Goal: Transaction & Acquisition: Purchase product/service

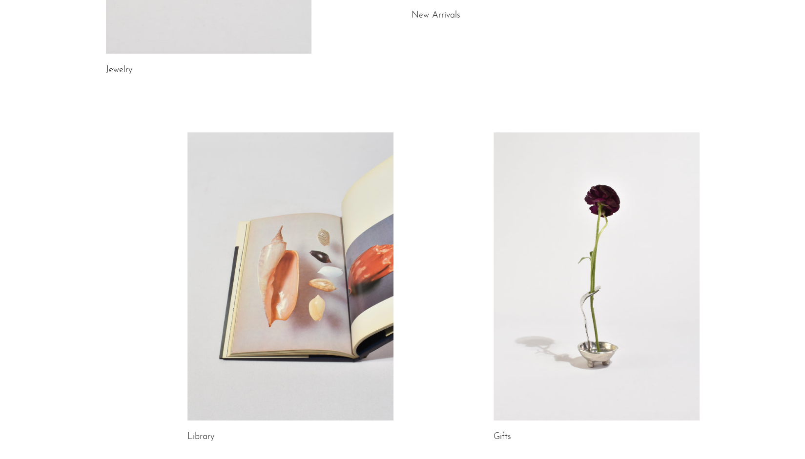
scroll to position [390, 0]
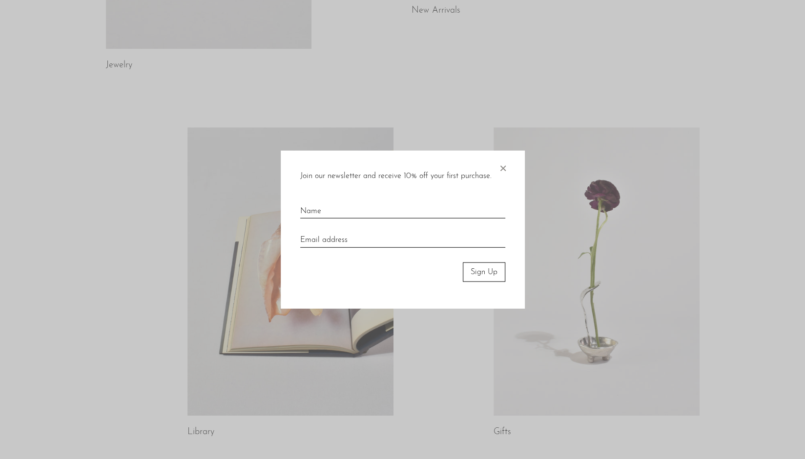
click at [340, 212] on input "text" at bounding box center [402, 207] width 205 height 21
click at [323, 210] on input "text" at bounding box center [402, 207] width 205 height 21
type input "[PERSON_NAME]"
click at [327, 236] on input "email" at bounding box center [402, 236] width 205 height 21
type input "[PERSON_NAME][EMAIL_ADDRESS][DOMAIN_NAME]"
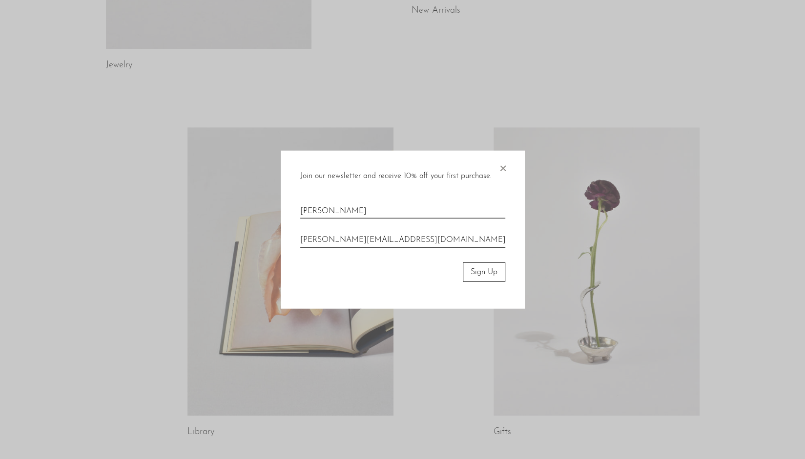
click at [474, 268] on button "Sign Up" at bounding box center [484, 272] width 42 height 20
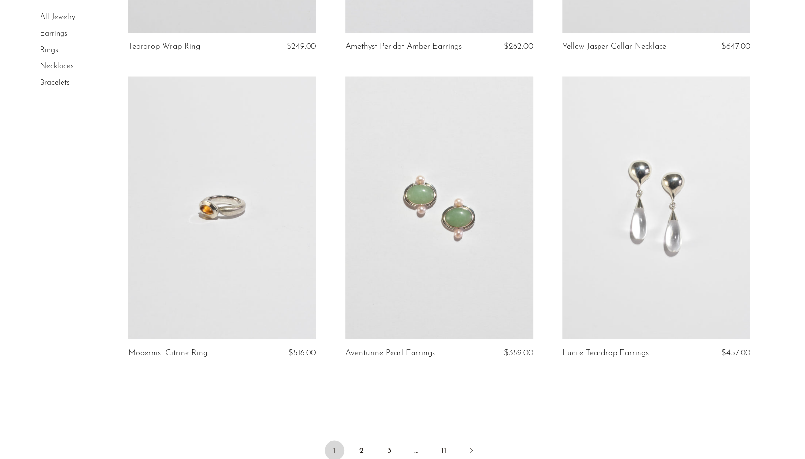
scroll to position [3417, 0]
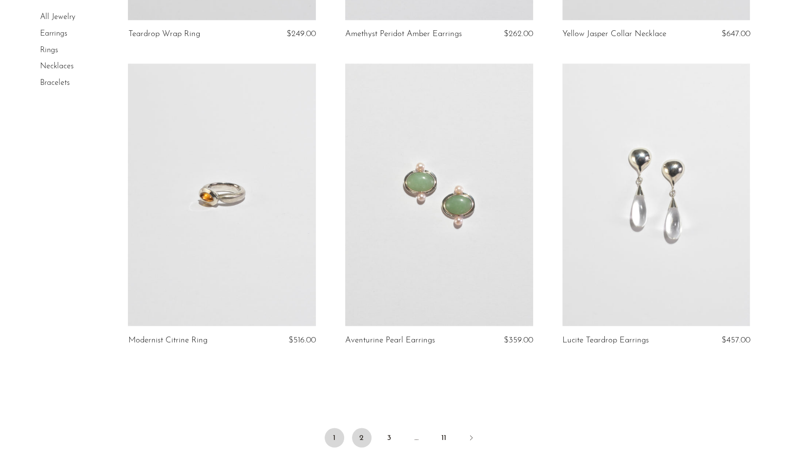
click at [366, 428] on link "2" at bounding box center [362, 438] width 20 height 20
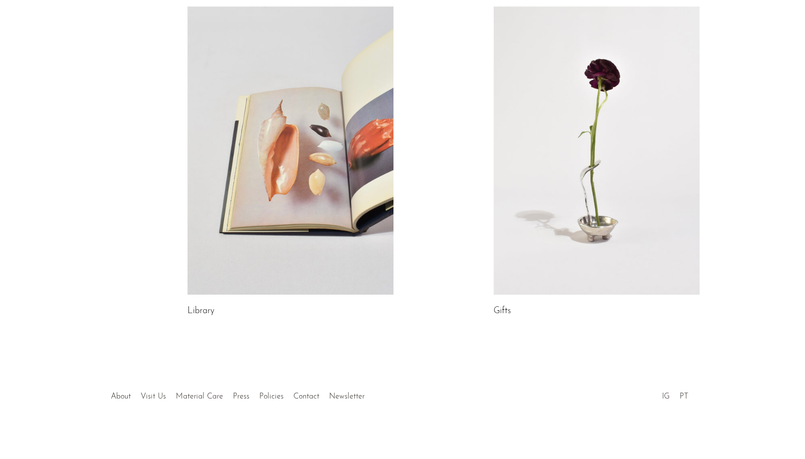
scroll to position [488, 0]
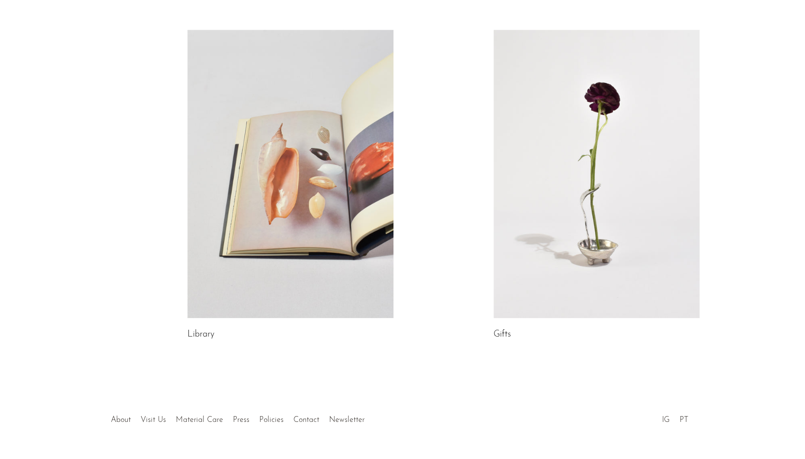
click at [274, 85] on link at bounding box center [290, 174] width 206 height 288
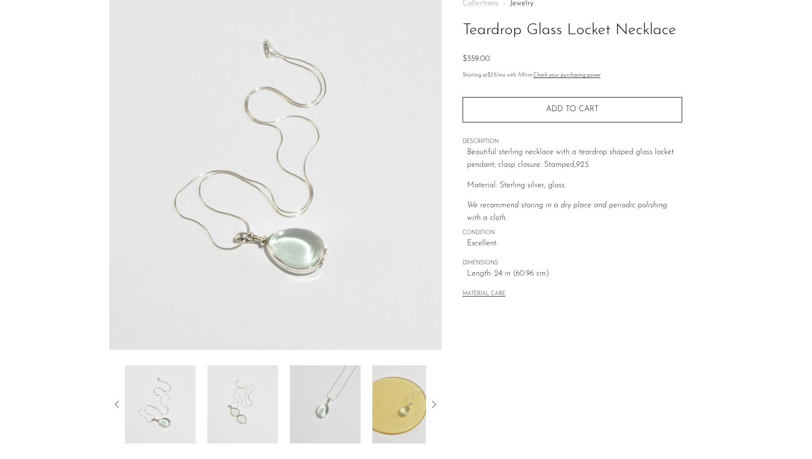
scroll to position [146, 0]
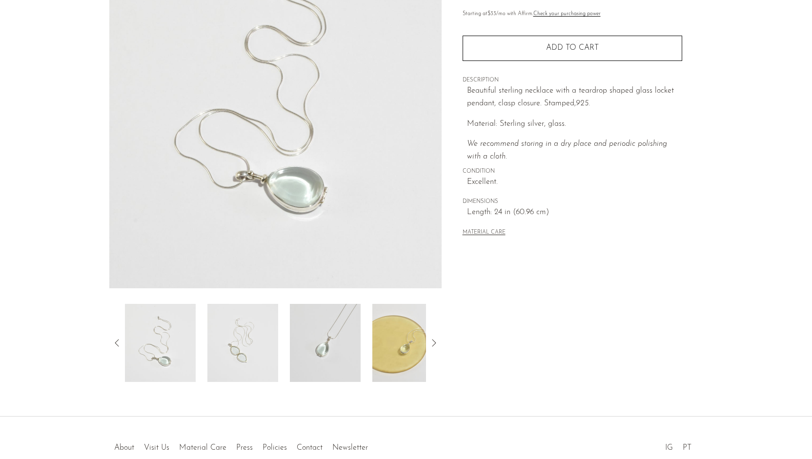
click at [412, 318] on img at bounding box center [407, 343] width 71 height 78
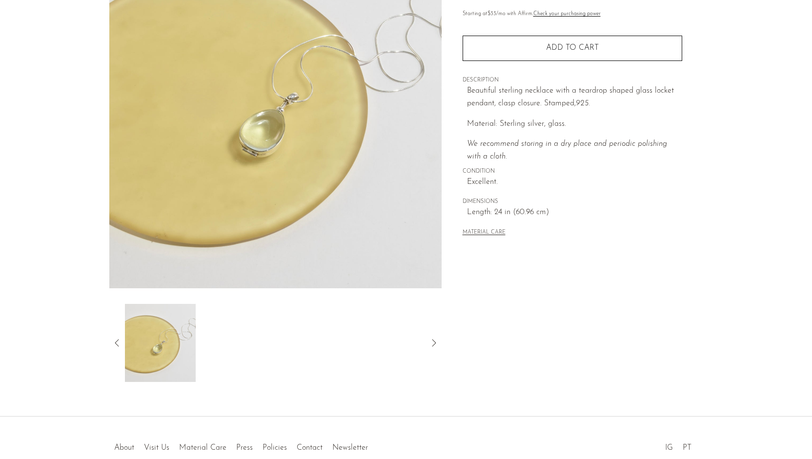
click at [116, 337] on icon at bounding box center [117, 343] width 12 height 12
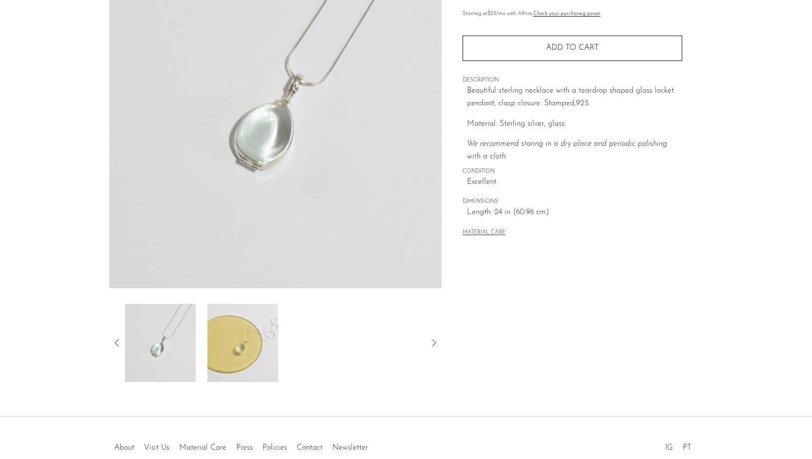
click at [116, 337] on icon at bounding box center [117, 343] width 12 height 12
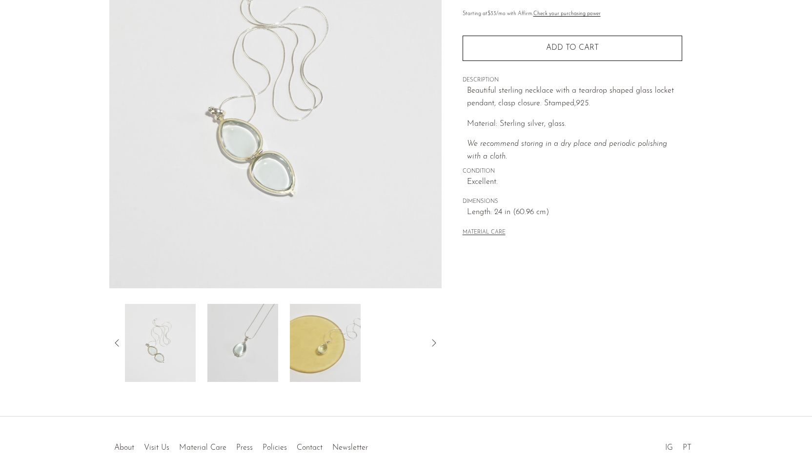
click at [166, 320] on img at bounding box center [160, 343] width 71 height 78
click at [251, 314] on img at bounding box center [242, 343] width 71 height 78
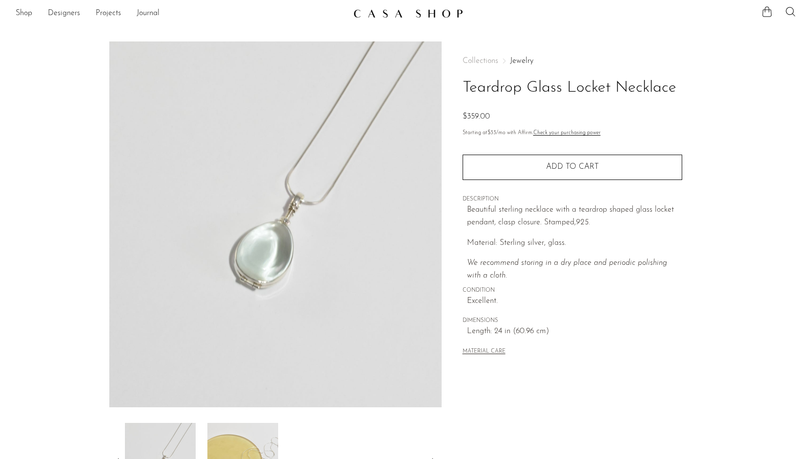
scroll to position [49, 0]
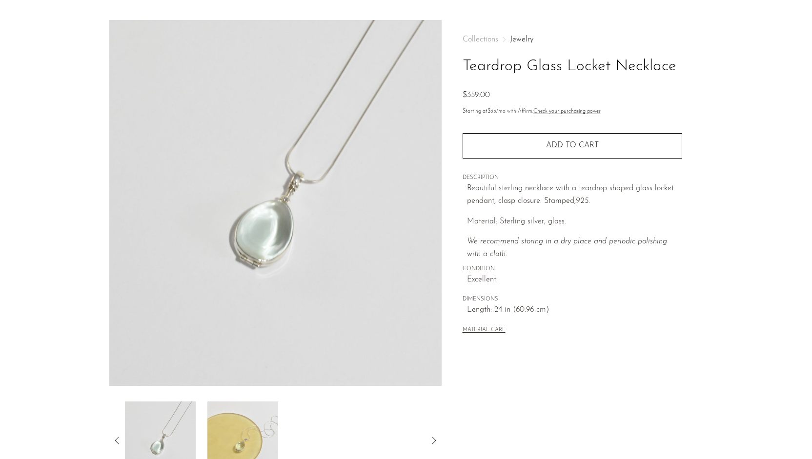
click at [433, 435] on icon at bounding box center [434, 441] width 12 height 12
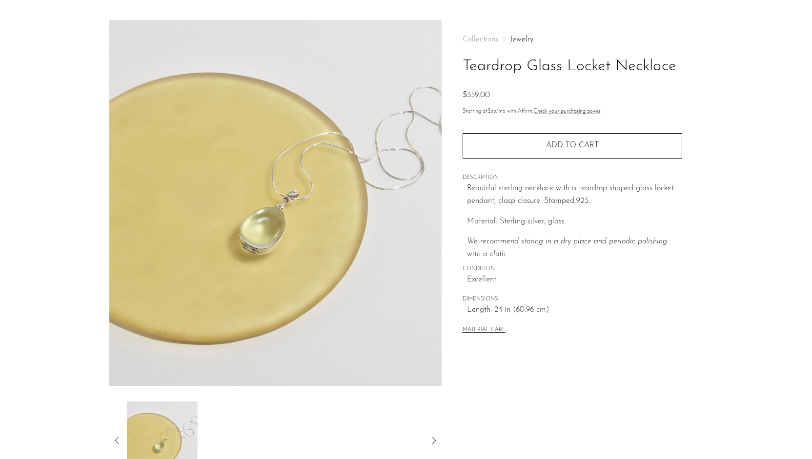
click at [433, 435] on icon at bounding box center [434, 441] width 12 height 12
click at [114, 435] on icon at bounding box center [117, 441] width 12 height 12
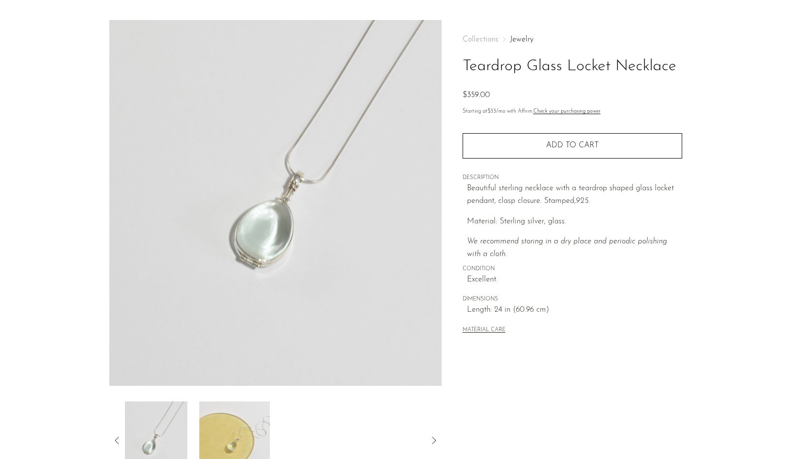
click at [114, 435] on icon at bounding box center [117, 441] width 12 height 12
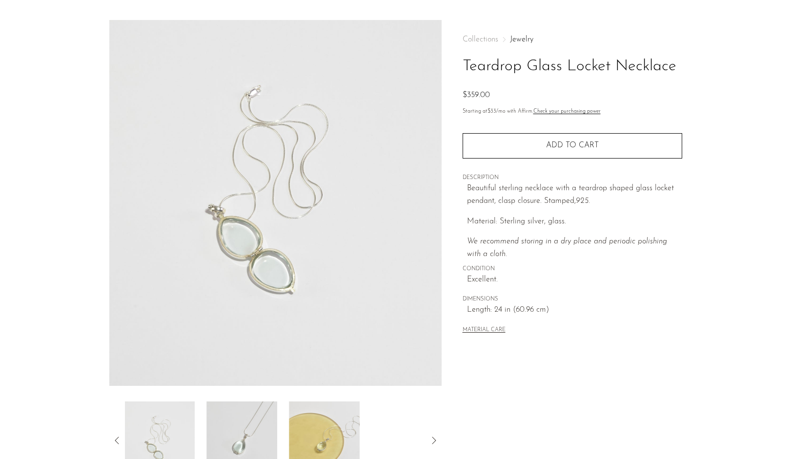
click at [114, 435] on icon at bounding box center [117, 441] width 12 height 12
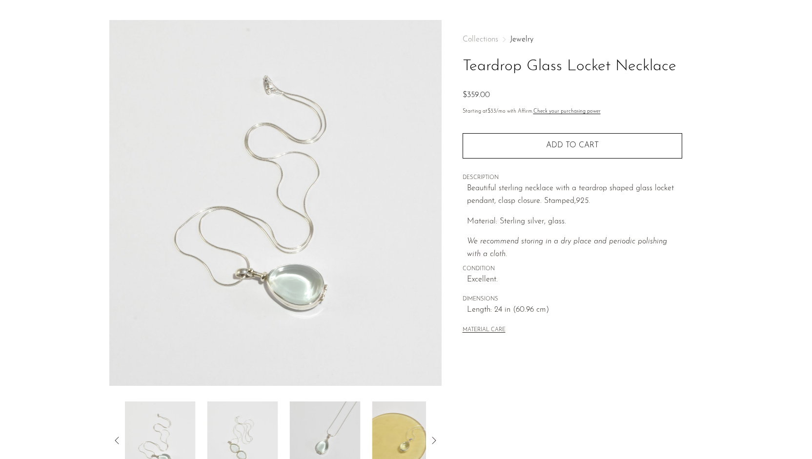
click at [114, 435] on icon at bounding box center [117, 441] width 12 height 12
click at [44, 416] on section "Teardrop Glass Locket Necklace $359.00" at bounding box center [406, 250] width 812 height 460
click at [332, 418] on img at bounding box center [325, 441] width 71 height 78
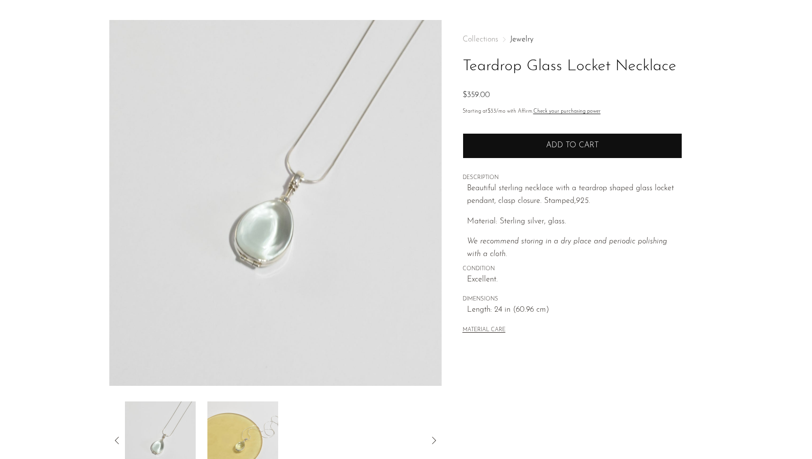
click at [563, 141] on span "Add to cart" at bounding box center [572, 145] width 53 height 9
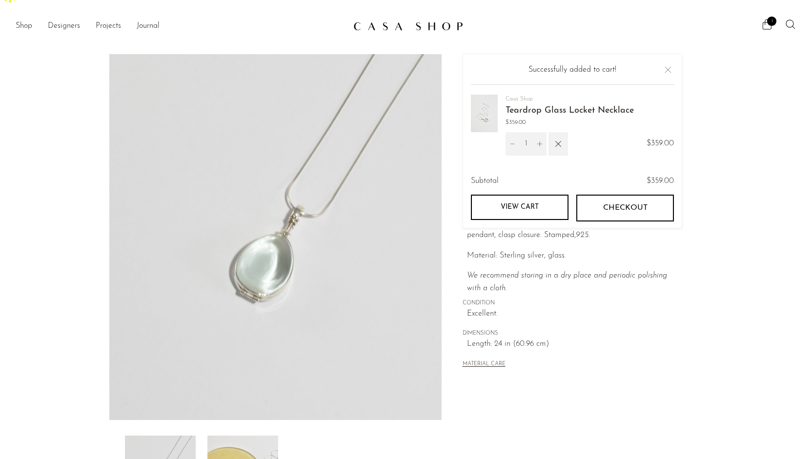
scroll to position [0, 0]
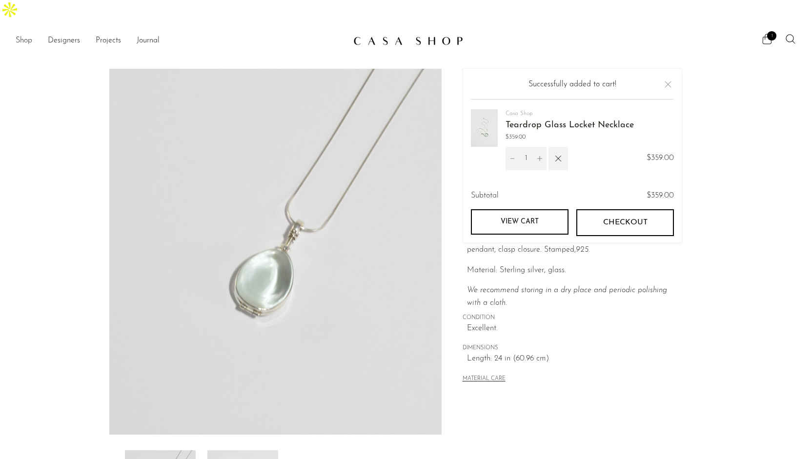
click at [30, 35] on link "Shop" at bounding box center [24, 41] width 17 height 13
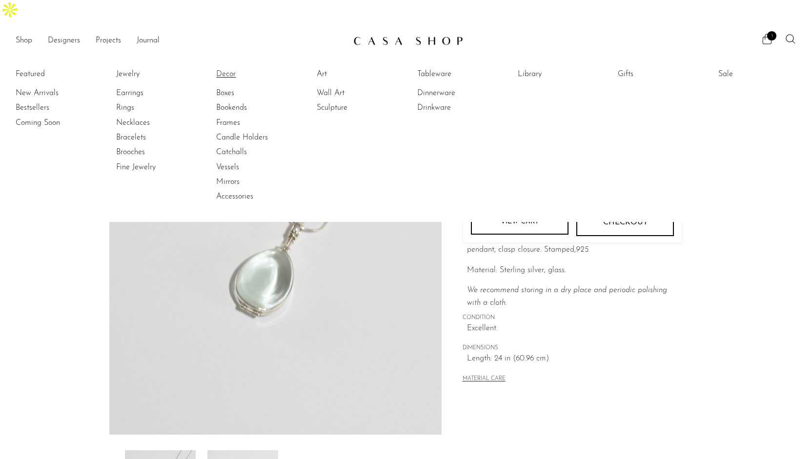
click at [228, 69] on link "Decor" at bounding box center [252, 74] width 73 height 11
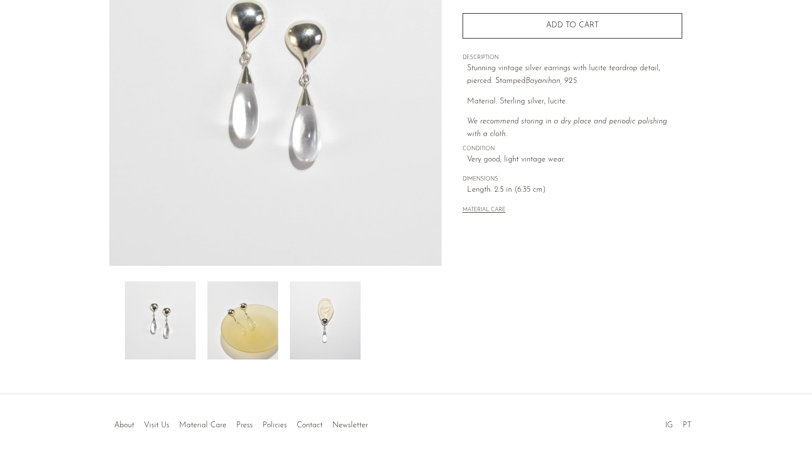
scroll to position [176, 0]
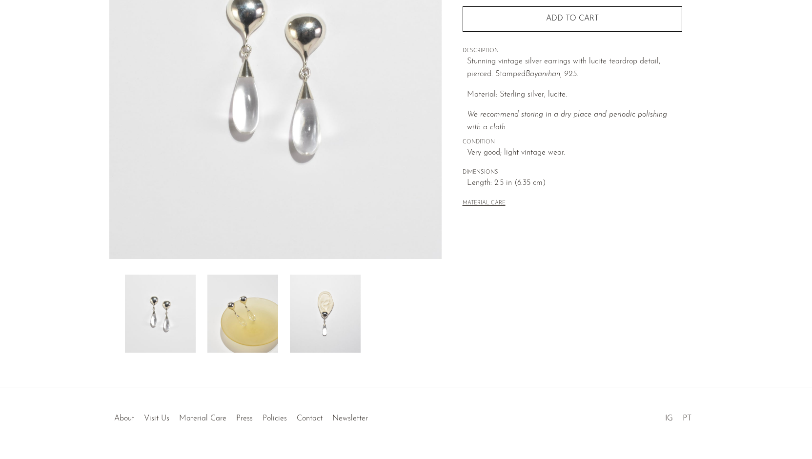
click at [247, 286] on img at bounding box center [242, 314] width 71 height 78
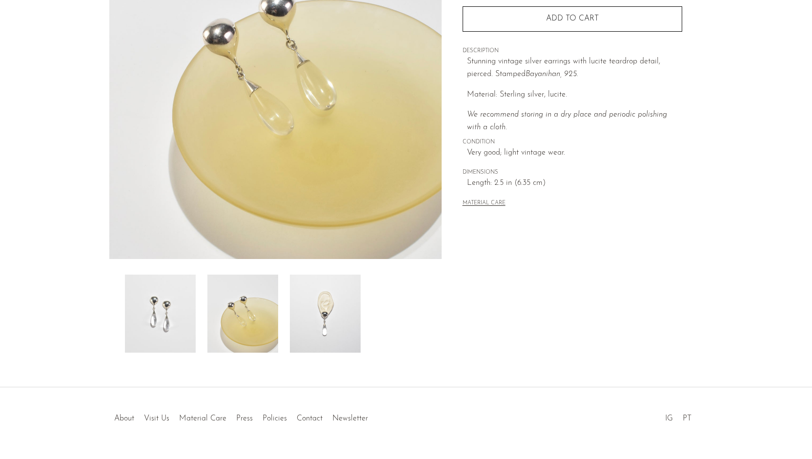
click at [316, 290] on img at bounding box center [325, 314] width 71 height 78
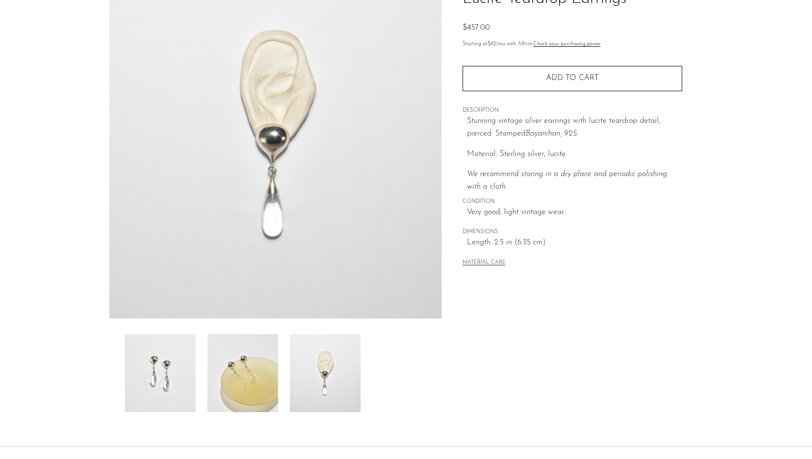
scroll to position [29, 0]
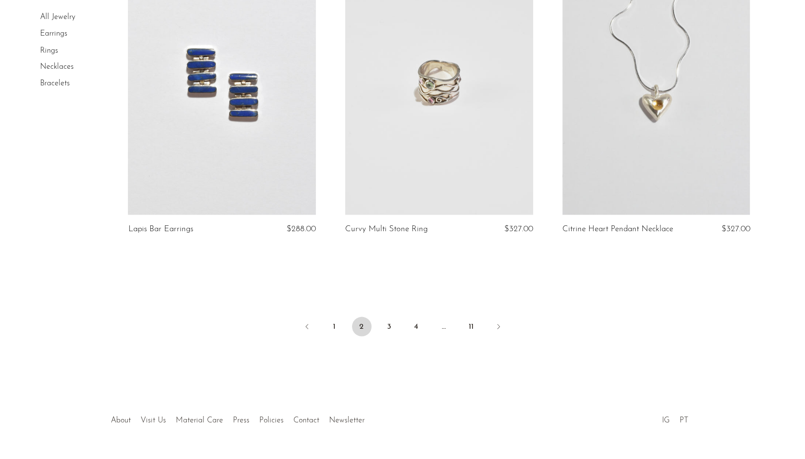
scroll to position [3571, 0]
click at [389, 316] on link "3" at bounding box center [389, 326] width 20 height 20
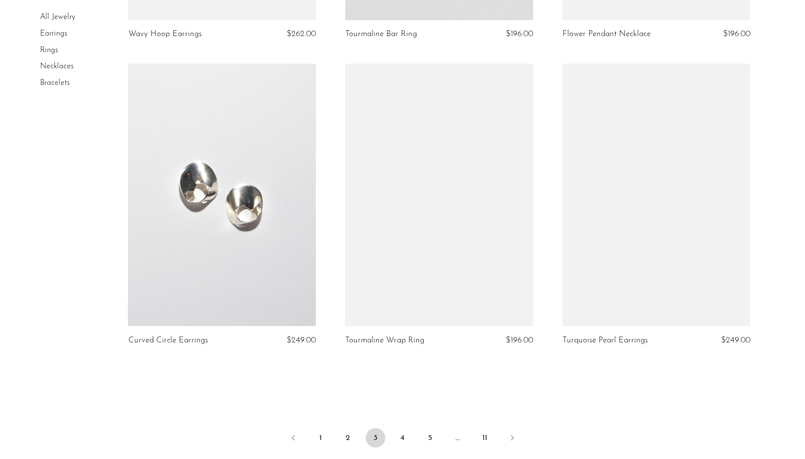
scroll to position [3514, 0]
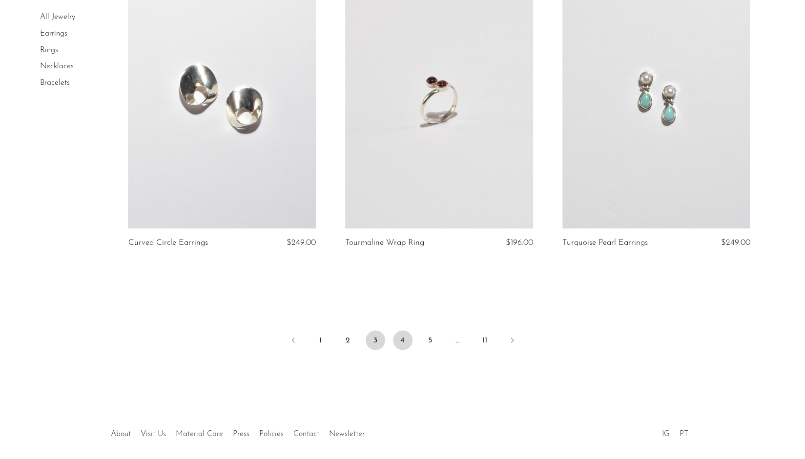
click at [397, 330] on link "4" at bounding box center [403, 340] width 20 height 20
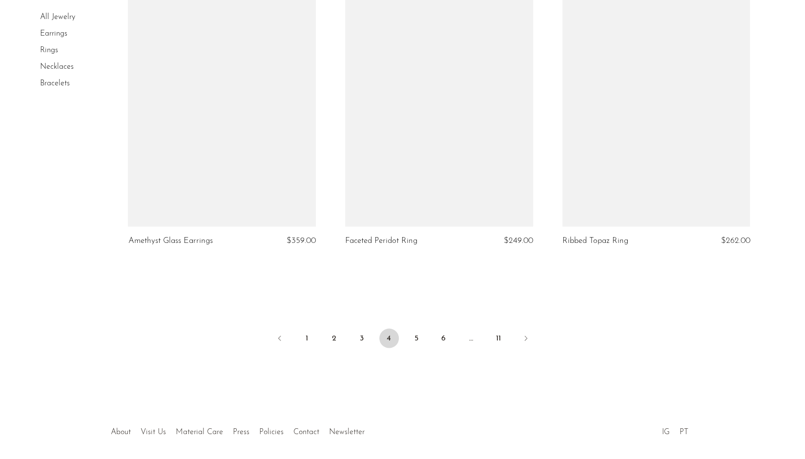
scroll to position [3563, 0]
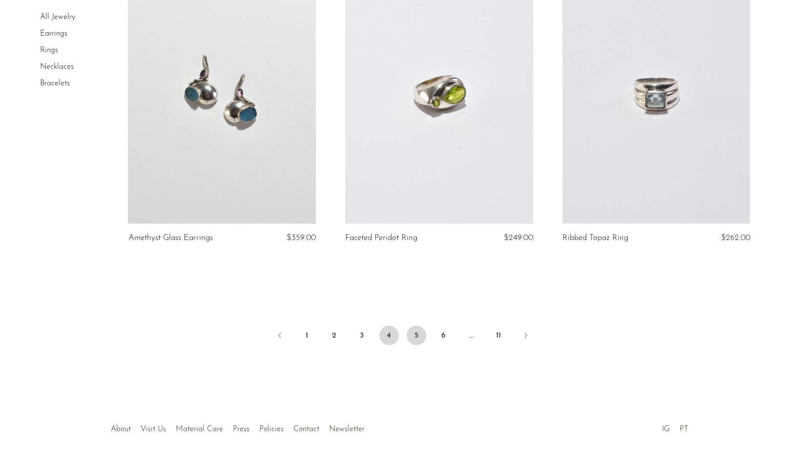
click at [416, 326] on link "5" at bounding box center [417, 336] width 20 height 20
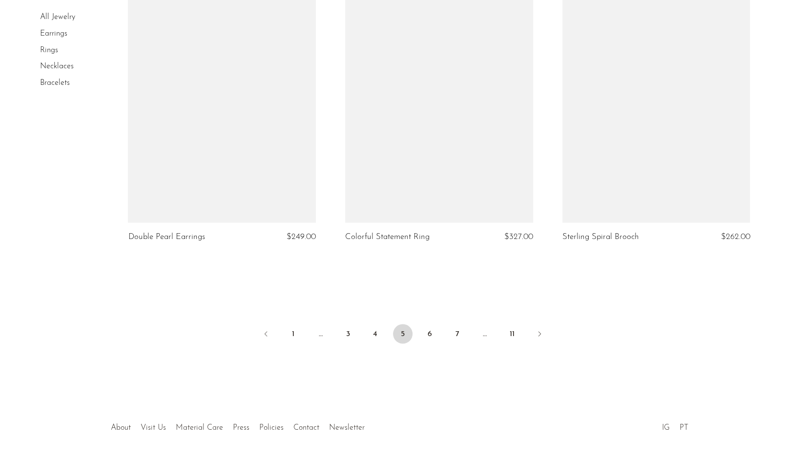
scroll to position [3538, 0]
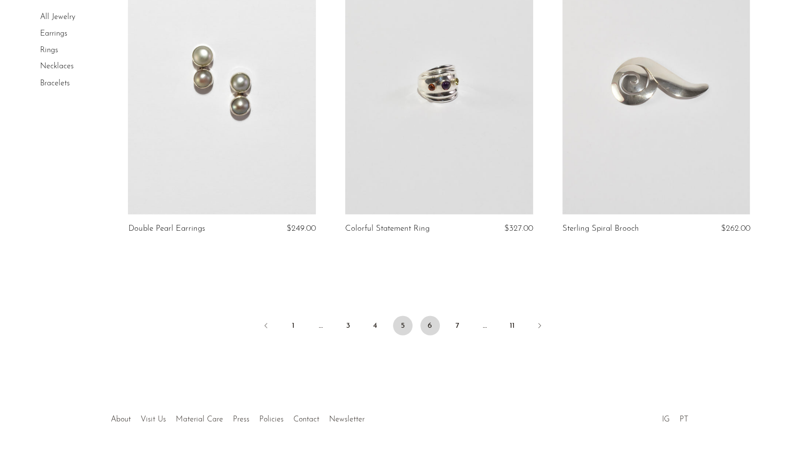
click at [426, 316] on link "6" at bounding box center [430, 326] width 20 height 20
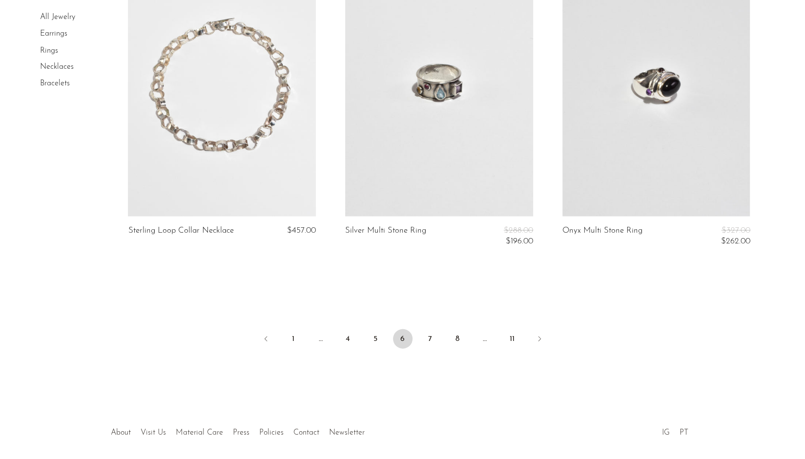
scroll to position [3583, 0]
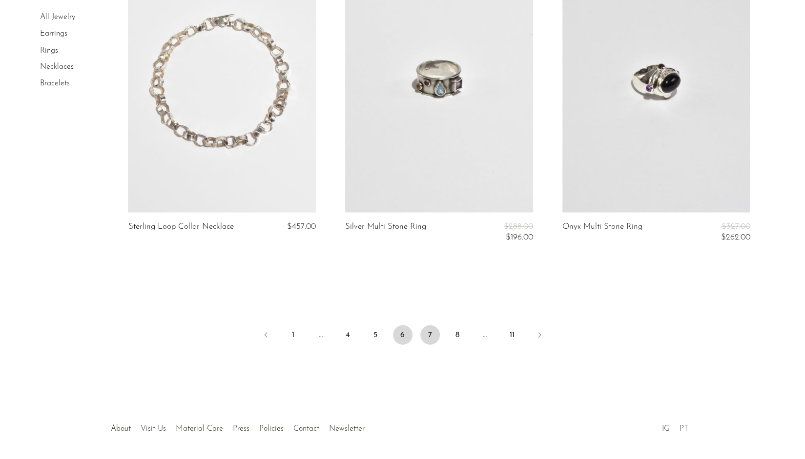
click at [434, 325] on link "7" at bounding box center [430, 335] width 20 height 20
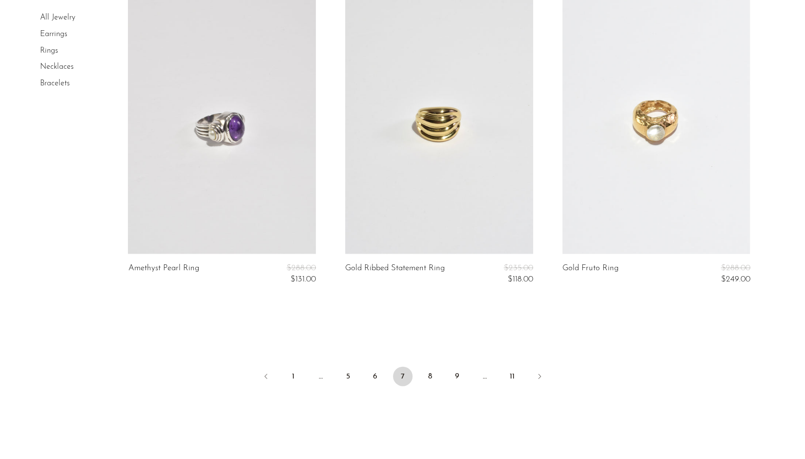
scroll to position [3612, 0]
click at [433, 364] on link "8" at bounding box center [430, 374] width 20 height 20
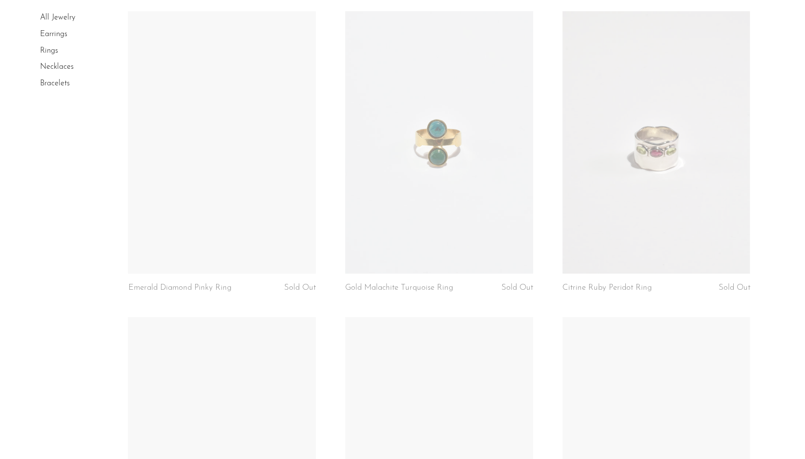
scroll to position [2489, 0]
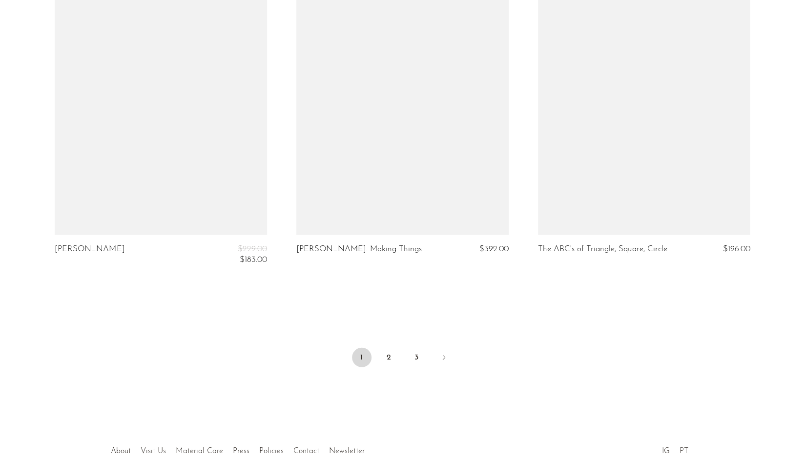
scroll to position [3977, 0]
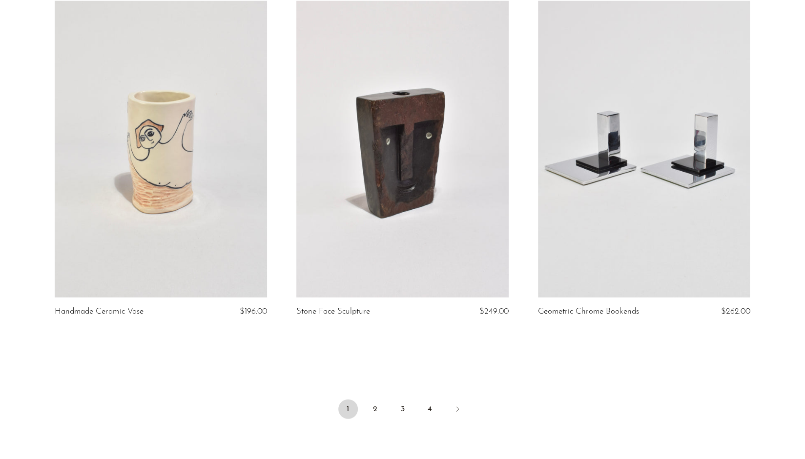
scroll to position [3856, 0]
click at [378, 399] on link "2" at bounding box center [376, 409] width 20 height 20
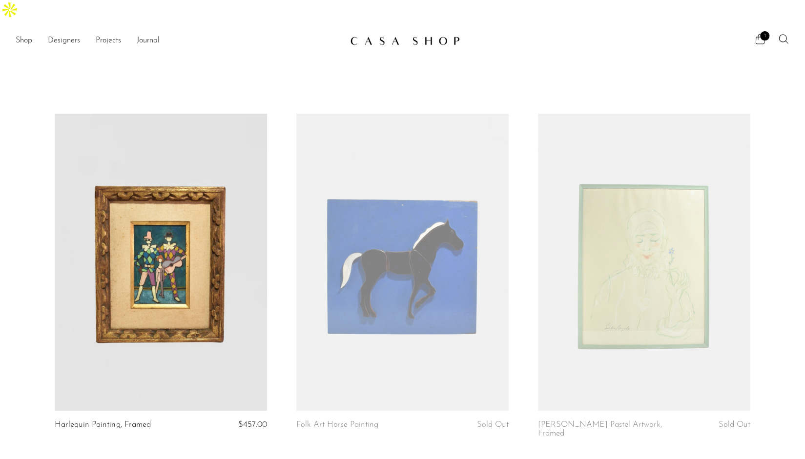
click at [762, 31] on span "1" at bounding box center [764, 35] width 9 height 9
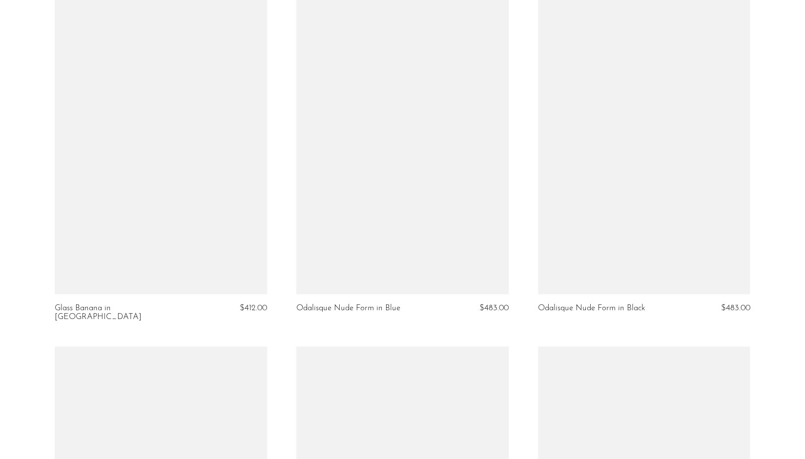
scroll to position [3981, 0]
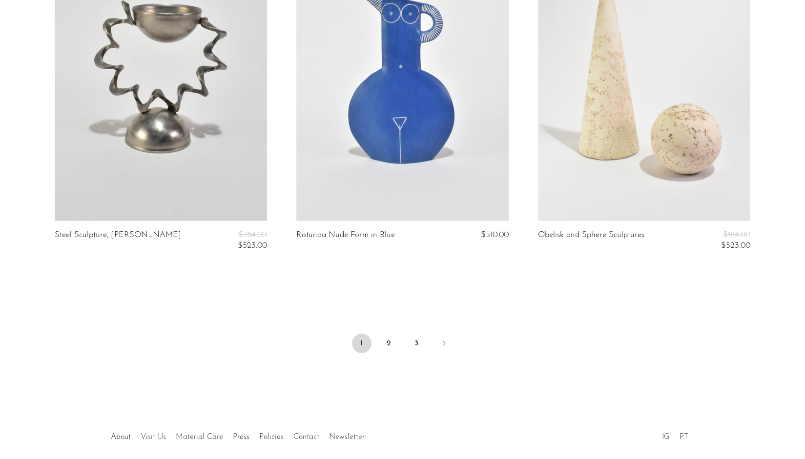
click at [153, 433] on link "Visit Us" at bounding box center [153, 437] width 25 height 8
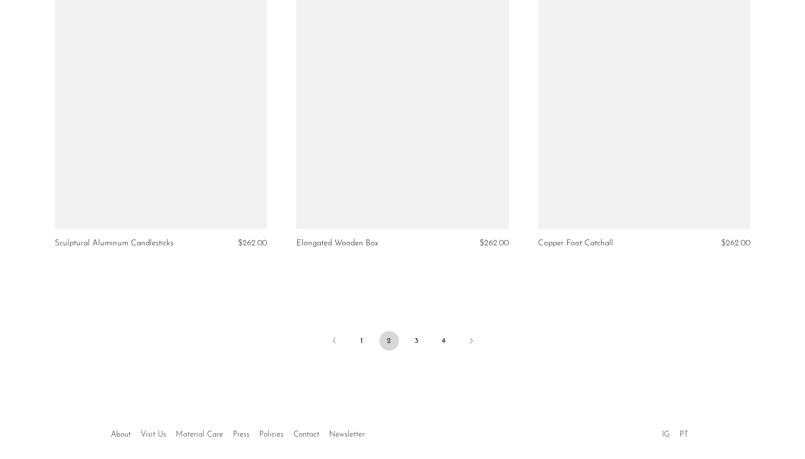
scroll to position [3939, 0]
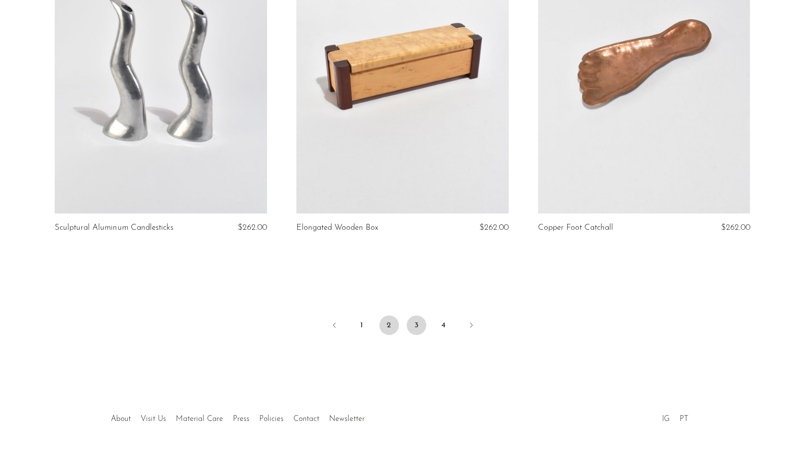
click at [420, 316] on link "3" at bounding box center [417, 326] width 20 height 20
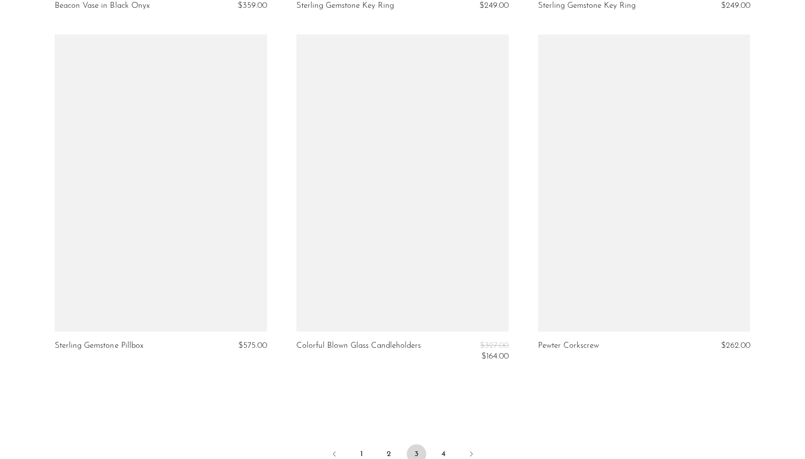
scroll to position [3856, 0]
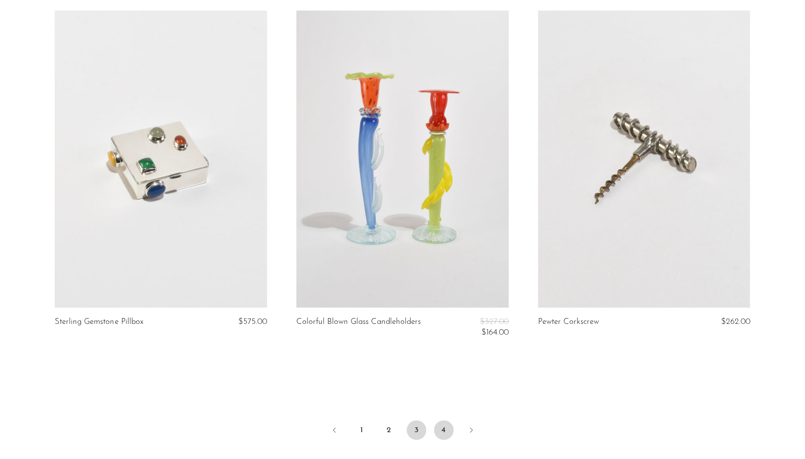
click at [436, 421] on link "4" at bounding box center [444, 431] width 20 height 20
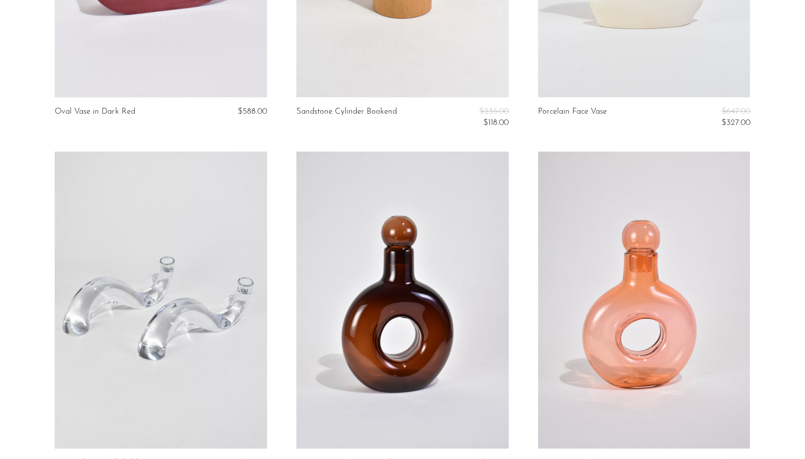
scroll to position [1659, 0]
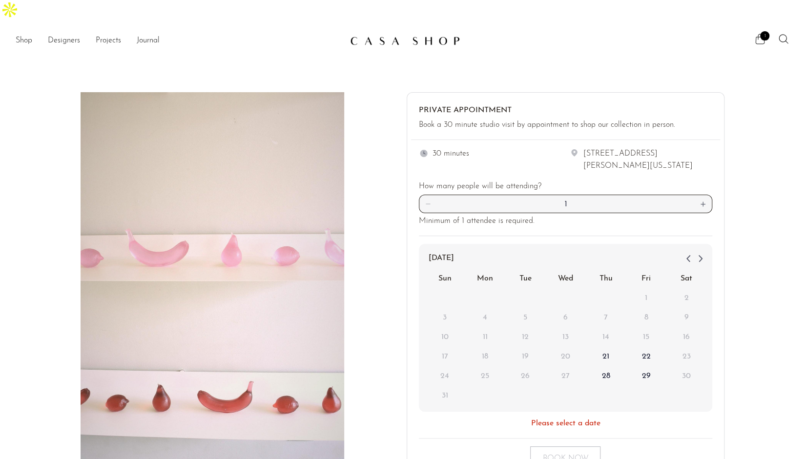
click at [762, 31] on span "1" at bounding box center [764, 35] width 9 height 9
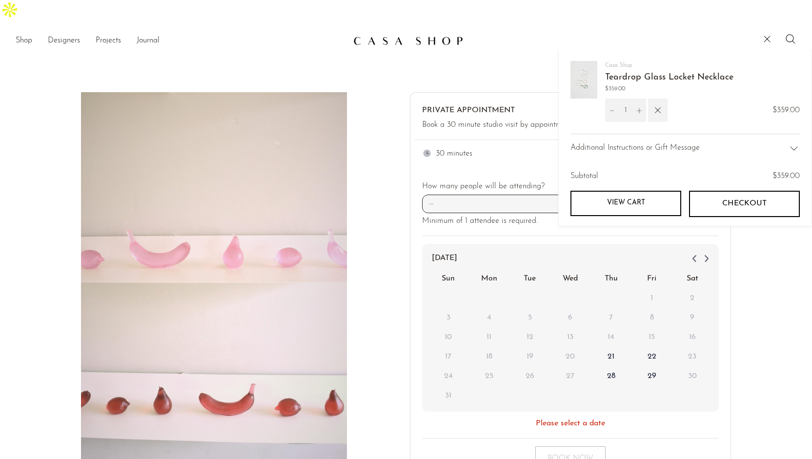
click at [731, 199] on span "Checkout" at bounding box center [744, 203] width 44 height 9
